Goal: Information Seeking & Learning: Learn about a topic

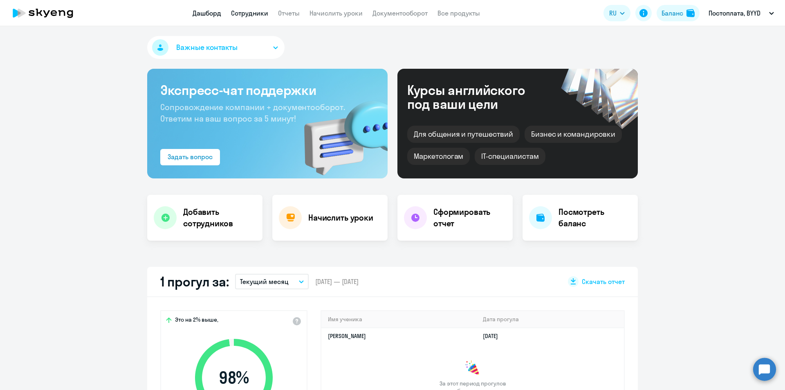
click at [262, 14] on link "Сотрудники" at bounding box center [249, 13] width 37 height 8
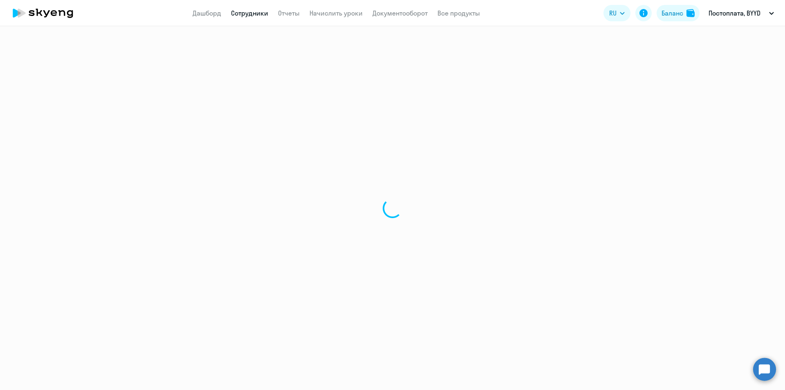
select select "30"
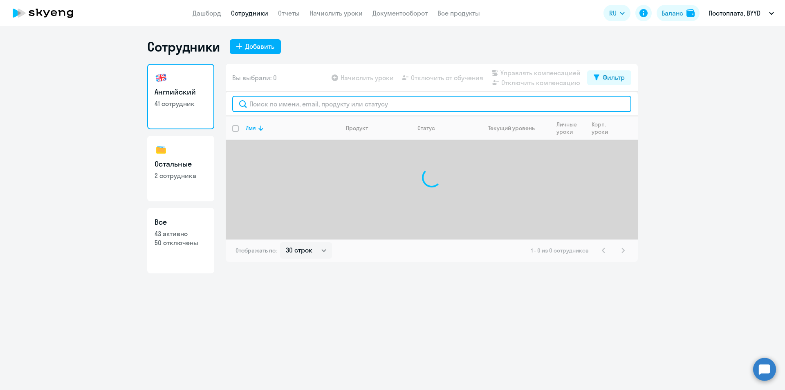
click at [266, 101] on input "text" at bounding box center [431, 104] width 399 height 16
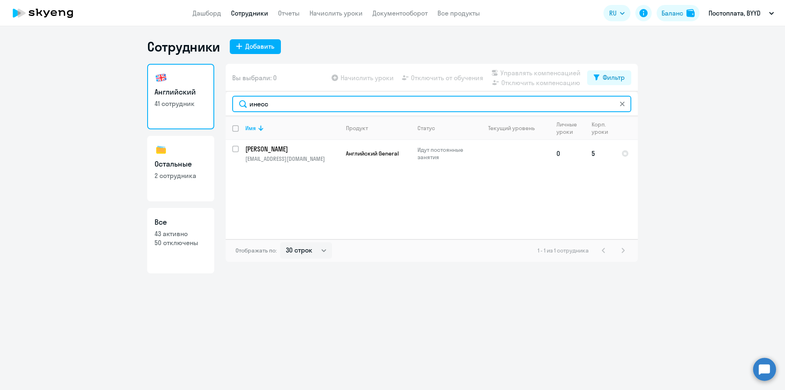
type input "инесс"
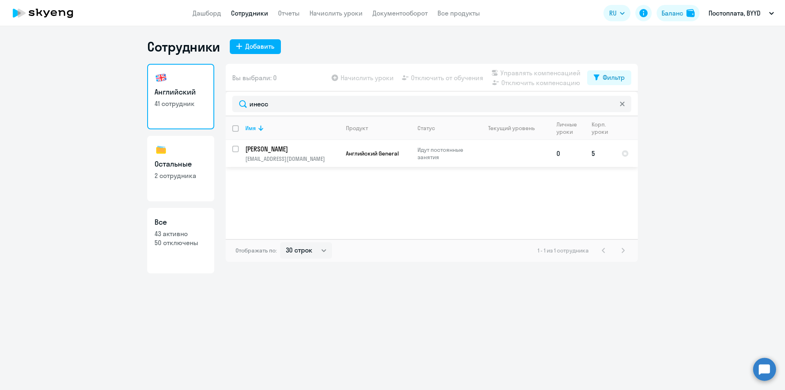
click at [301, 152] on p "[PERSON_NAME]" at bounding box center [291, 148] width 92 height 9
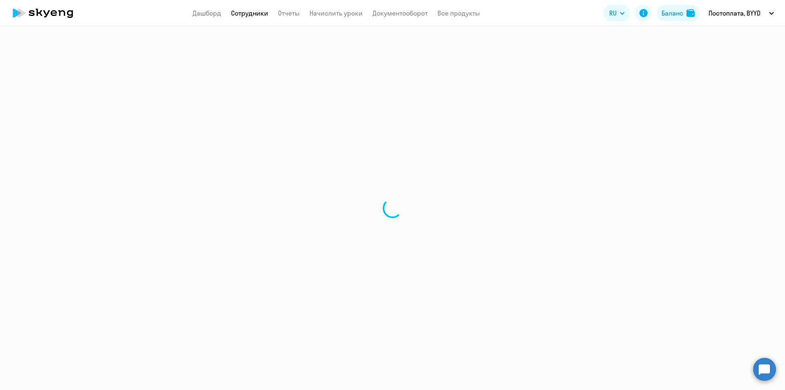
select select "english"
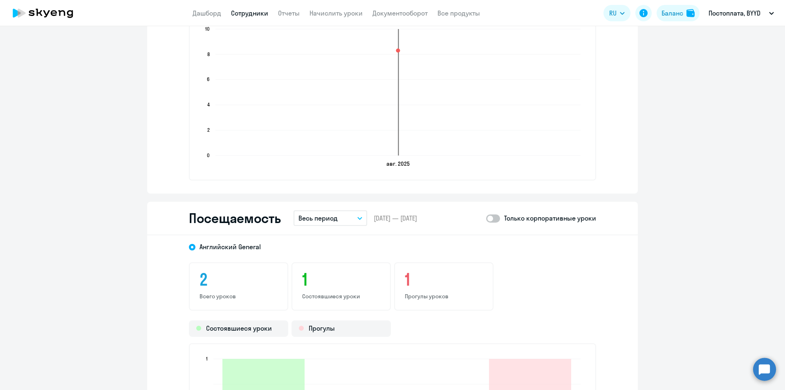
scroll to position [695, 0]
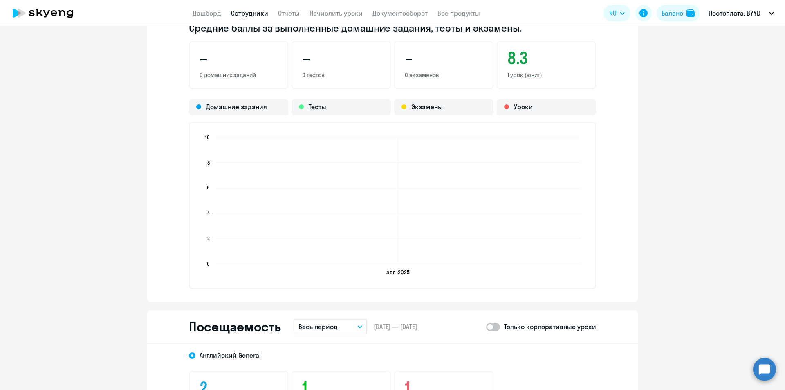
click at [191, 20] on app-header "Дашборд Сотрудники Отчеты Начислить уроки Документооборот Все продукты Дашборд …" at bounding box center [392, 13] width 785 height 26
click at [191, 17] on app-header "Дашборд Сотрудники Отчеты Начислить уроки Документооборот Все продукты Дашборд …" at bounding box center [392, 13] width 785 height 26
click at [193, 15] on link "Дашборд" at bounding box center [207, 13] width 29 height 8
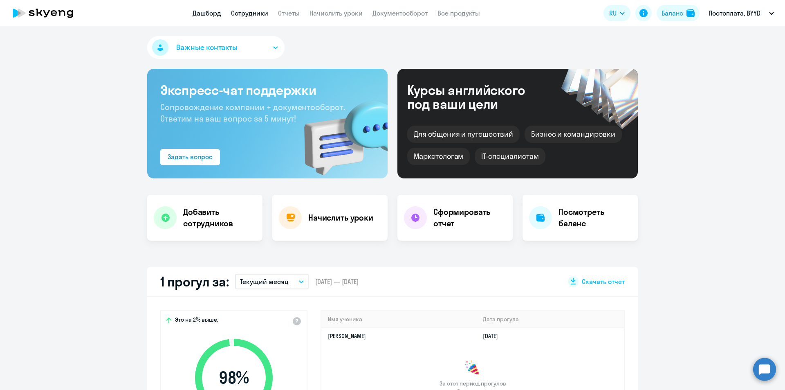
click at [244, 12] on link "Сотрудники" at bounding box center [249, 13] width 37 height 8
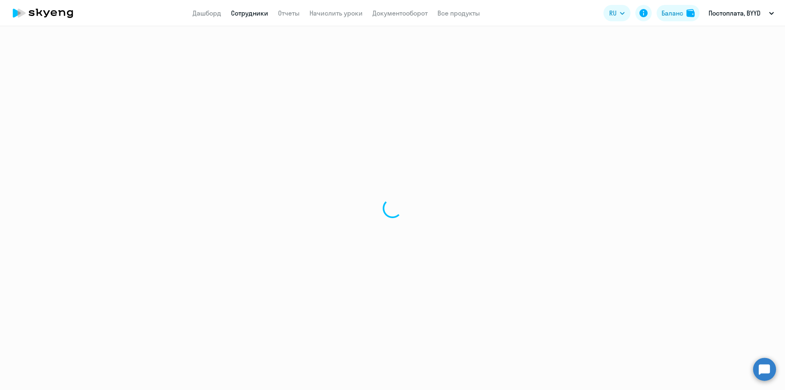
select select "30"
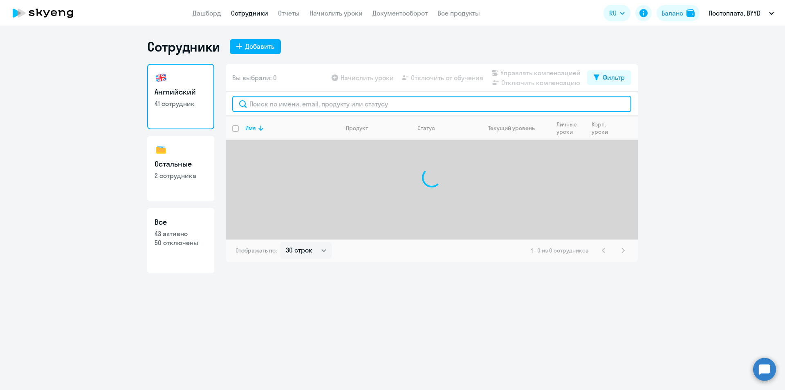
click at [274, 100] on input "text" at bounding box center [431, 104] width 399 height 16
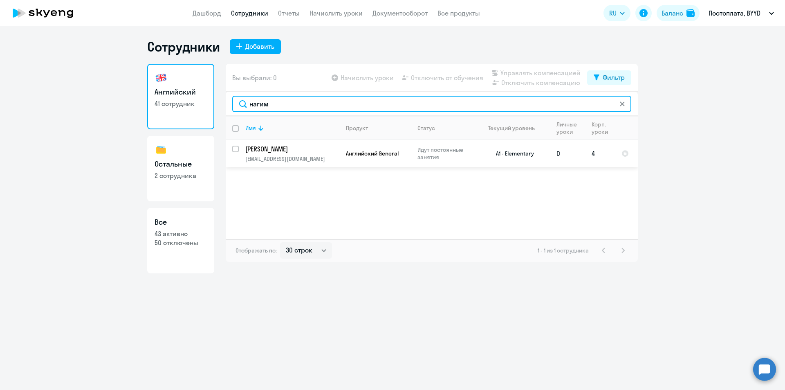
type input "нагим"
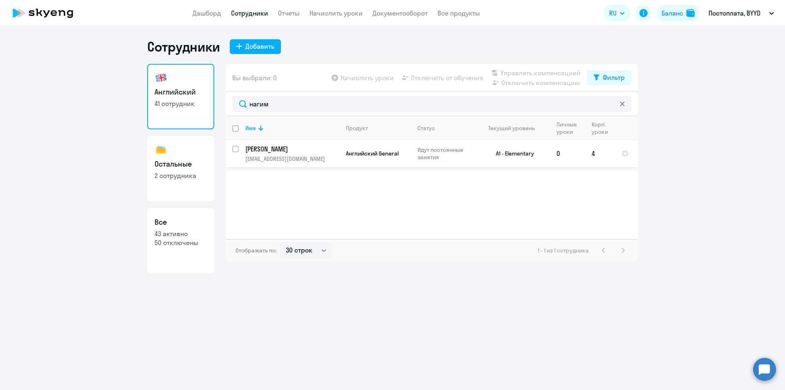
click at [292, 147] on p "[PERSON_NAME]" at bounding box center [291, 148] width 92 height 9
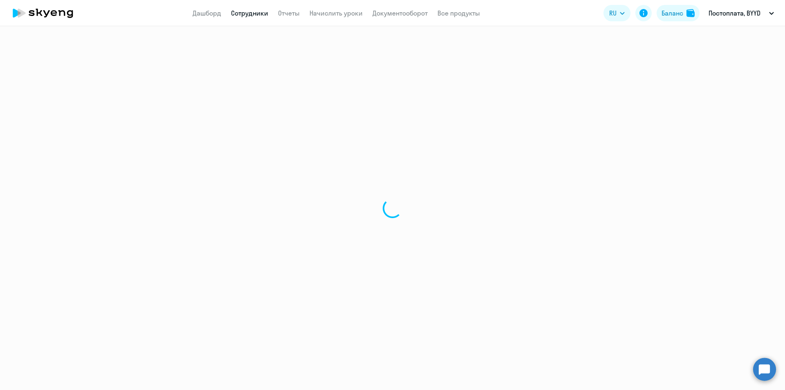
select select "english"
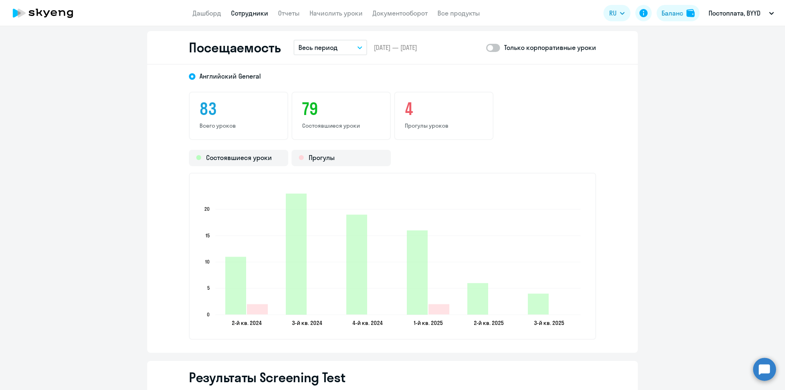
scroll to position [1104, 0]
